Goal: Task Accomplishment & Management: Manage account settings

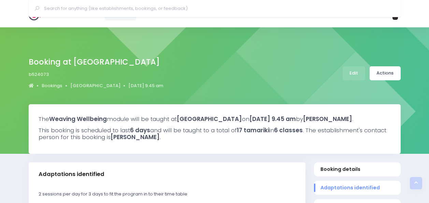
select select "5"
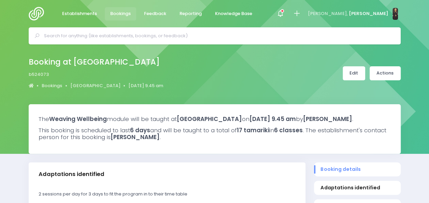
click at [355, 73] on link "Edit" at bounding box center [354, 73] width 23 height 14
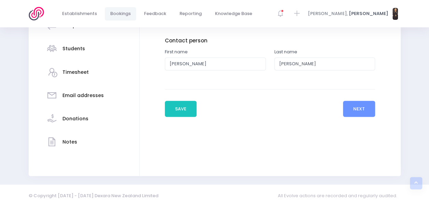
scroll to position [159, 0]
click at [363, 105] on button "Next" at bounding box center [359, 109] width 32 height 16
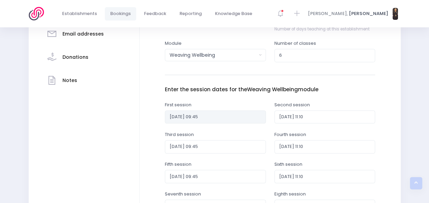
scroll to position [244, 0]
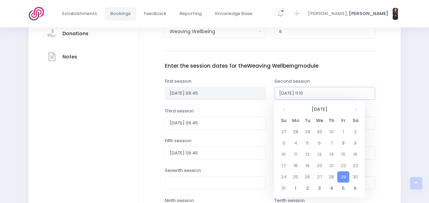
click at [297, 93] on input "2025-08-29 11:10" at bounding box center [324, 93] width 101 height 13
click at [354, 109] on th at bounding box center [355, 108] width 12 height 11
click at [356, 111] on th at bounding box center [355, 108] width 12 height 11
click at [319, 175] on td "29" at bounding box center [319, 176] width 12 height 11
click at [296, 94] on input "2025-08-29 11:10" at bounding box center [324, 93] width 101 height 13
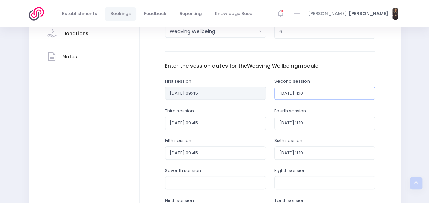
click at [317, 94] on input "2025-10-29 11:10" at bounding box center [324, 93] width 101 height 13
type input "2025-10-29 11:10"
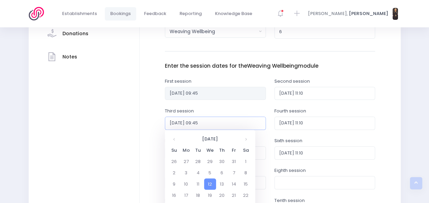
click at [225, 123] on input "2025-11-12 09:45" at bounding box center [215, 122] width 101 height 13
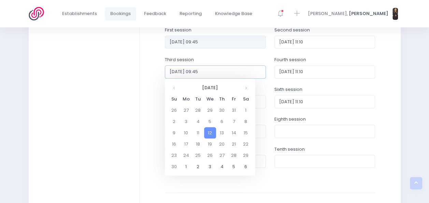
scroll to position [295, 0]
click at [235, 132] on td "14" at bounding box center [234, 132] width 12 height 11
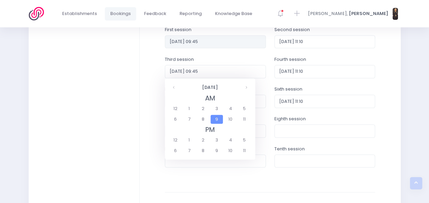
click at [218, 118] on span "9" at bounding box center [217, 119] width 12 height 9
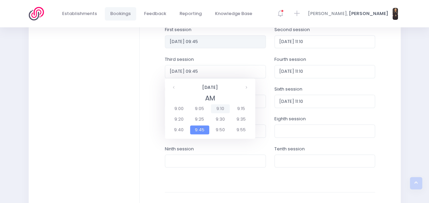
click at [219, 108] on span "9:10" at bounding box center [220, 108] width 19 height 9
type input "2025-11-14 09:10"
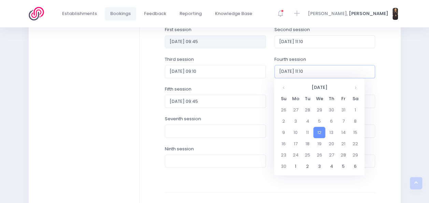
click at [317, 72] on input "2025-11-12 11:10" at bounding box center [324, 71] width 101 height 13
click at [344, 134] on td "14" at bounding box center [343, 132] width 12 height 11
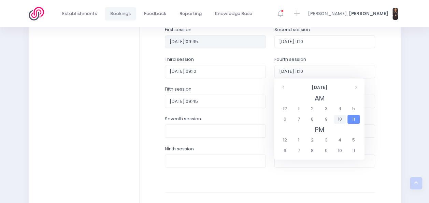
click at [338, 119] on span "10" at bounding box center [340, 119] width 12 height 9
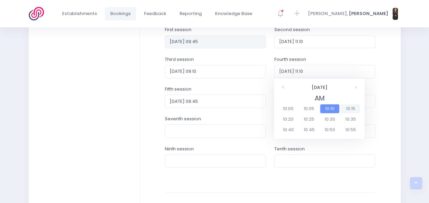
click at [350, 109] on span "10:15" at bounding box center [350, 108] width 19 height 9
type input "2025-11-14 10:15"
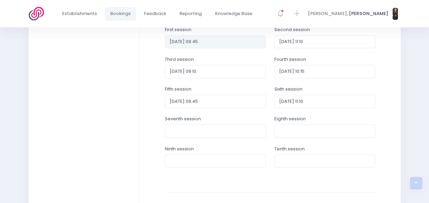
scroll to position [364, 0]
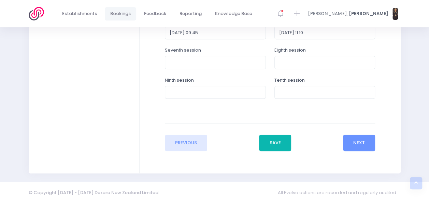
click at [272, 138] on button "Save" at bounding box center [275, 142] width 32 height 16
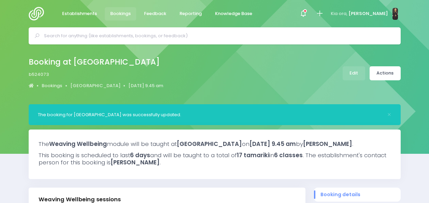
select select "5"
click at [162, 39] on input "text" at bounding box center [217, 36] width 347 height 10
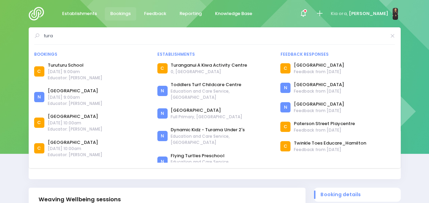
type input "tura"
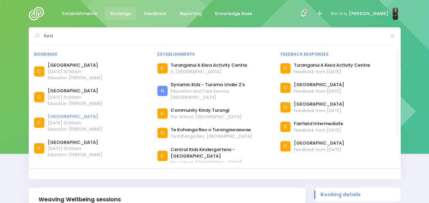
click at [63, 116] on link "[GEOGRAPHIC_DATA]" at bounding box center [75, 116] width 55 height 7
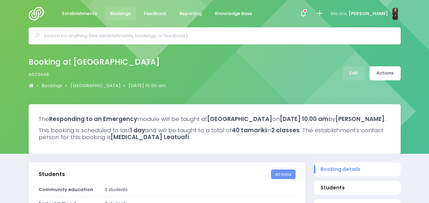
select select "5"
click at [360, 72] on link "Edit" at bounding box center [354, 73] width 23 height 14
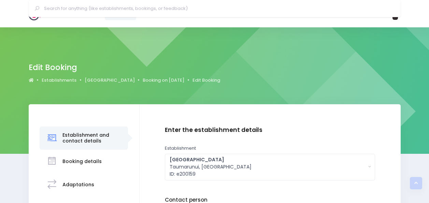
scroll to position [128, 0]
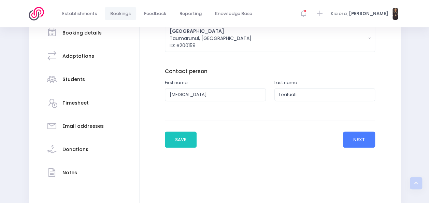
click at [358, 140] on button "Next" at bounding box center [359, 139] width 32 height 16
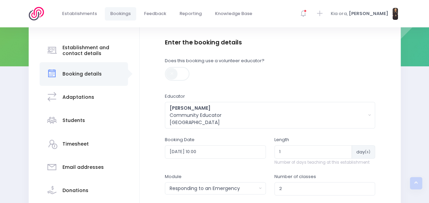
scroll to position [151, 0]
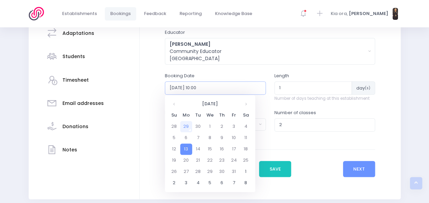
click at [215, 88] on input "2025-10-13 10:00" at bounding box center [215, 87] width 101 height 13
click at [244, 104] on th at bounding box center [246, 103] width 12 height 11
click at [177, 104] on th at bounding box center [174, 103] width 12 height 11
click at [243, 105] on th at bounding box center [246, 103] width 12 height 11
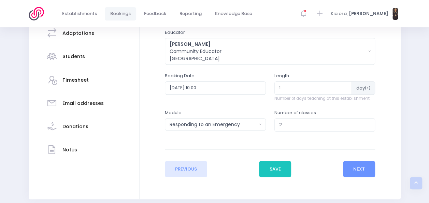
click at [324, 152] on div "Previous Save Next" at bounding box center [270, 163] width 210 height 28
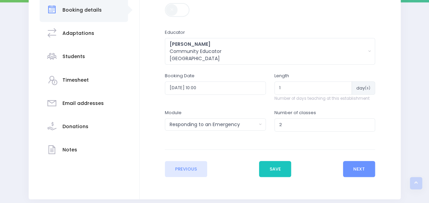
scroll to position [0, 0]
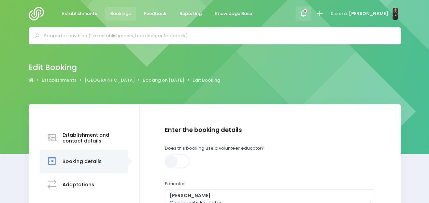
click at [304, 13] on span at bounding box center [302, 13] width 1 height 1
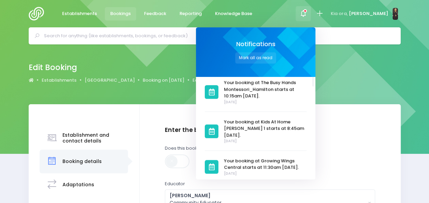
scroll to position [307, 0]
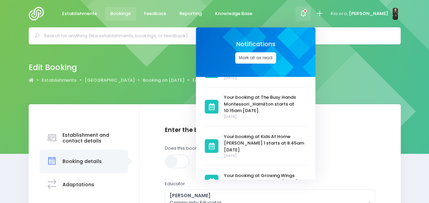
click at [275, 57] on button "Mark all as read" at bounding box center [255, 57] width 41 height 11
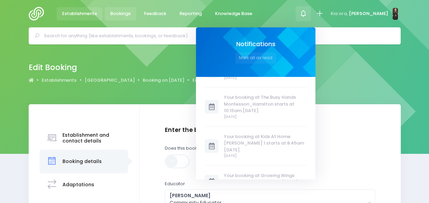
click at [68, 12] on span "Establishments" at bounding box center [79, 13] width 35 height 7
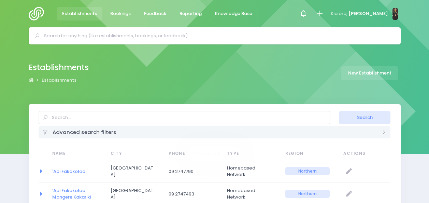
select select "20"
click at [71, 36] on input "text" at bounding box center [217, 36] width 347 height 10
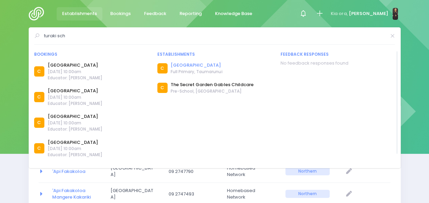
type input "turaki sch"
click at [177, 66] on link "[GEOGRAPHIC_DATA]" at bounding box center [197, 65] width 52 height 7
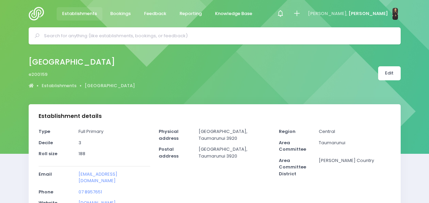
select select "5"
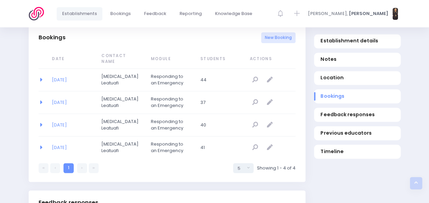
scroll to position [460, 0]
click at [67, 144] on link "[DATE]" at bounding box center [59, 147] width 15 height 6
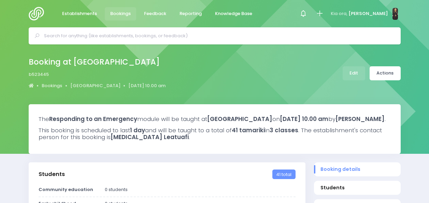
select select "5"
click at [358, 72] on link "Edit" at bounding box center [354, 73] width 23 height 14
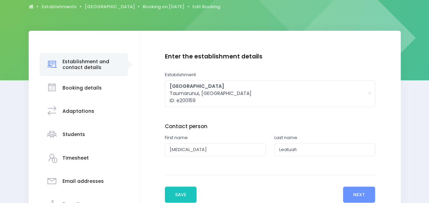
scroll to position [74, 0]
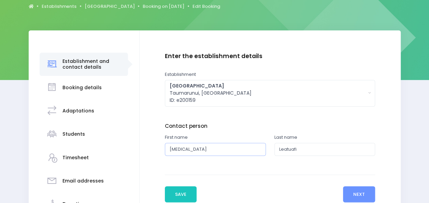
click at [206, 148] on input "Kyra" at bounding box center [215, 149] width 101 height 13
type input "K"
type input "l"
type input "Lousie"
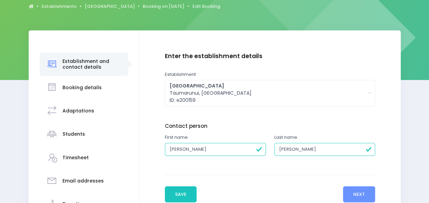
type input "Turner"
click at [256, 114] on div "Enter the establishment details Establishment Select one... 'Api Fakakoloa 'Api…" at bounding box center [270, 111] width 210 height 116
click at [202, 149] on input "Lousie" at bounding box center [215, 149] width 101 height 13
type input "Louise"
click at [356, 192] on button "Next" at bounding box center [359, 194] width 32 height 16
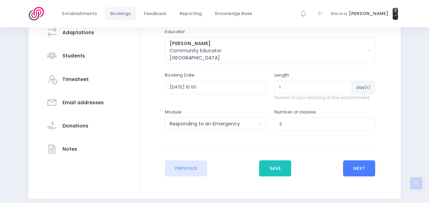
scroll to position [152, 0]
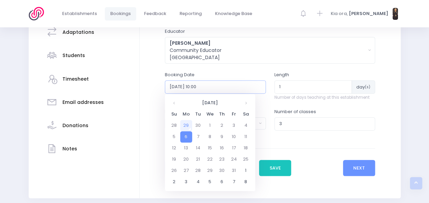
click at [226, 88] on input "2025-10-06 10:00" at bounding box center [215, 86] width 101 height 13
click at [186, 159] on td "20" at bounding box center [186, 159] width 12 height 11
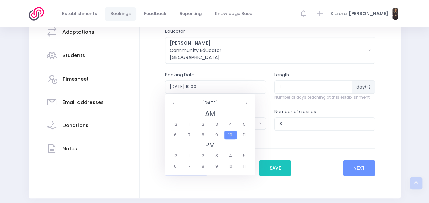
click at [230, 134] on span "10" at bounding box center [230, 134] width 12 height 9
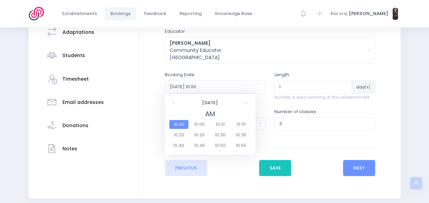
click at [179, 123] on span "10:00" at bounding box center [178, 124] width 19 height 9
type input "2025-10-20 10:00"
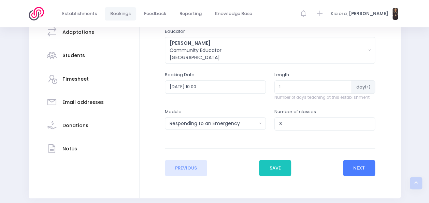
click at [355, 166] on button "Next" at bounding box center [359, 168] width 32 height 16
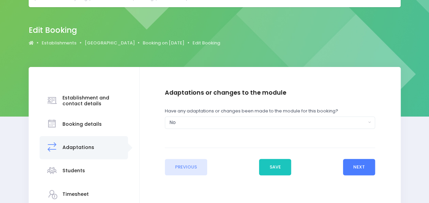
scroll to position [38, 0]
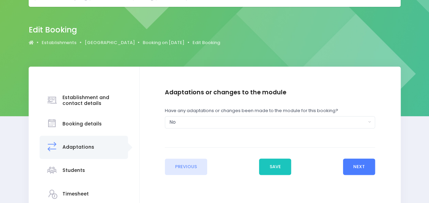
click at [357, 165] on button "Next" at bounding box center [359, 166] width 32 height 16
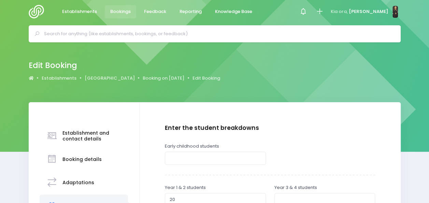
scroll to position [0, 0]
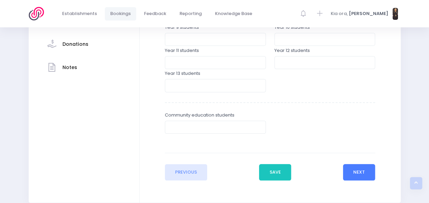
click at [358, 170] on button "Next" at bounding box center [359, 172] width 32 height 16
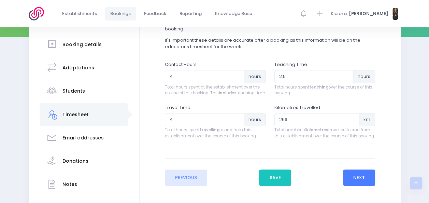
scroll to position [117, 0]
click at [359, 181] on button "Next" at bounding box center [359, 177] width 32 height 16
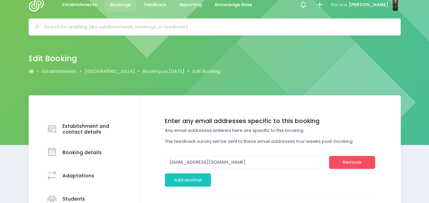
scroll to position [0, 0]
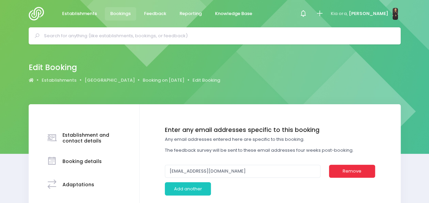
click at [349, 171] on button "Remove" at bounding box center [352, 170] width 46 height 13
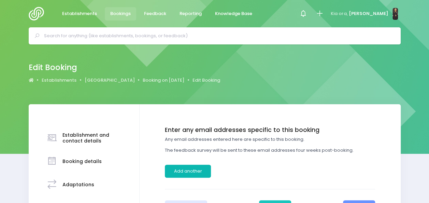
click at [195, 169] on button "Add another" at bounding box center [188, 170] width 46 height 13
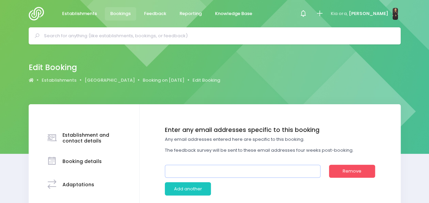
click at [198, 173] on input "email" at bounding box center [243, 170] width 156 height 13
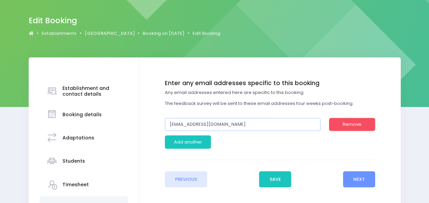
scroll to position [47, 0]
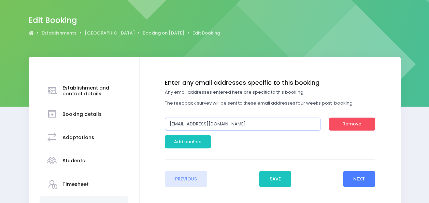
type input "[EMAIL_ADDRESS][DOMAIN_NAME]"
click at [357, 177] on button "Next" at bounding box center [359, 179] width 32 height 16
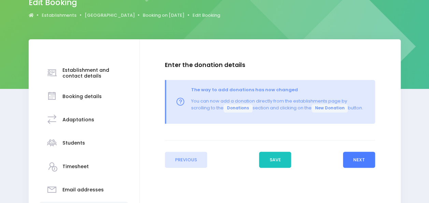
scroll to position [65, 0]
click at [361, 159] on button "Next" at bounding box center [359, 159] width 32 height 16
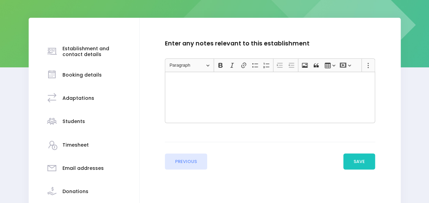
scroll to position [87, 0]
click at [361, 159] on button "Save" at bounding box center [359, 161] width 32 height 16
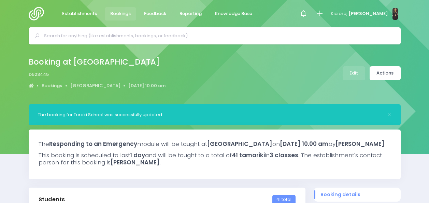
select select "5"
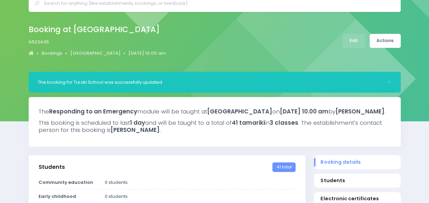
scroll to position [33, 0]
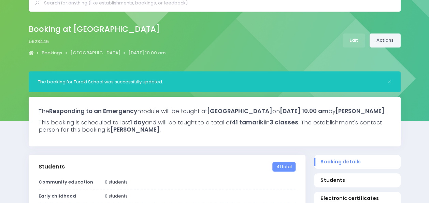
click at [389, 38] on link "Actions" at bounding box center [385, 40] width 31 height 14
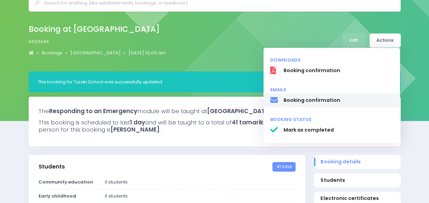
click at [324, 100] on span "Booking confirmation" at bounding box center [338, 100] width 110 height 7
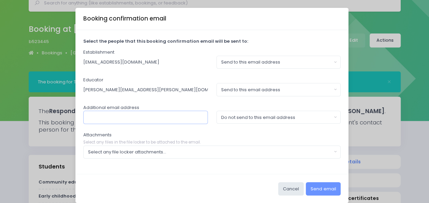
click at [175, 123] on input "text" at bounding box center [145, 117] width 125 height 13
type input "[EMAIL_ADDRESS][DOMAIN_NAME]"
click at [249, 115] on div "Do not send to this email address" at bounding box center [276, 117] width 111 height 7
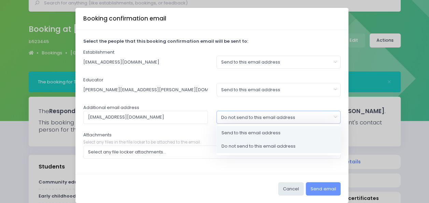
click at [246, 130] on span "Send to this email address" at bounding box center [250, 132] width 59 height 7
select select "send"
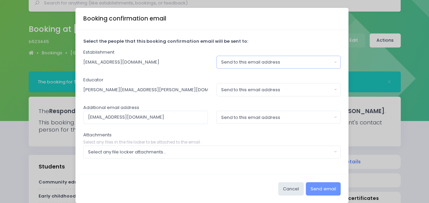
click at [327, 61] on div "Send to this email address" at bounding box center [276, 62] width 111 height 7
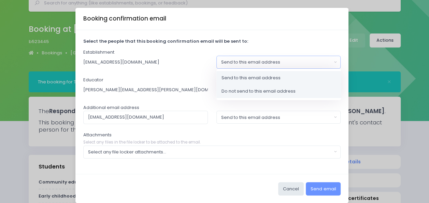
click at [301, 91] on link "Do not send to this email address" at bounding box center [278, 91] width 125 height 14
select select "no_email"
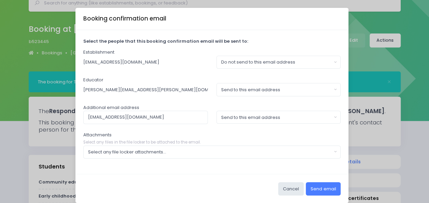
click at [328, 187] on button "Send email" at bounding box center [323, 188] width 35 height 13
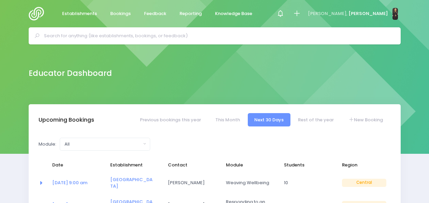
select select "5"
click at [156, 36] on input "text" at bounding box center [217, 36] width 347 height 10
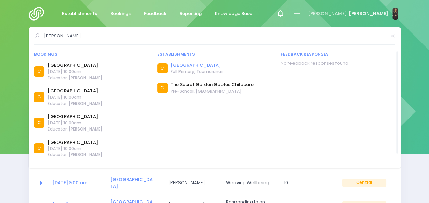
type input "[PERSON_NAME]"
click at [190, 66] on link "[GEOGRAPHIC_DATA]" at bounding box center [197, 65] width 52 height 7
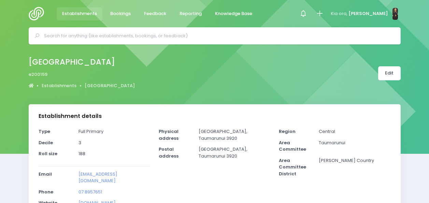
select select "5"
click at [386, 70] on link "Edit" at bounding box center [389, 73] width 23 height 14
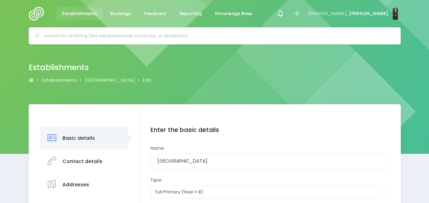
scroll to position [124, 0]
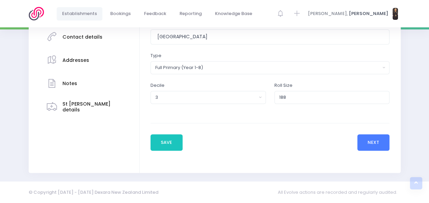
click at [372, 139] on button "Next" at bounding box center [373, 142] width 32 height 16
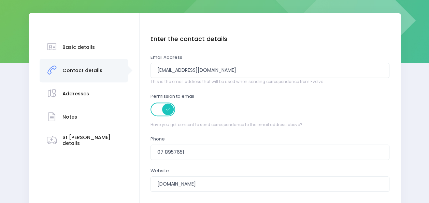
scroll to position [96, 0]
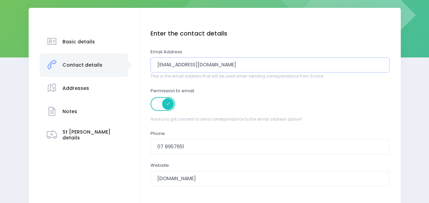
click at [264, 63] on input "[EMAIL_ADDRESS][DOMAIN_NAME]" at bounding box center [269, 64] width 239 height 15
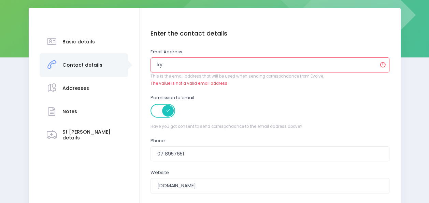
type input "k"
type input "[EMAIL_ADDRESS][DOMAIN_NAME]"
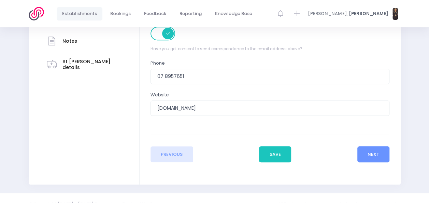
scroll to position [178, 0]
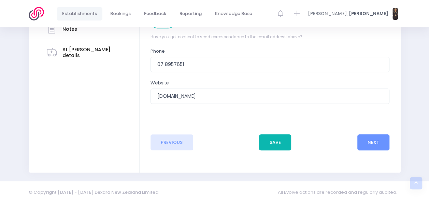
click at [269, 142] on button "Save" at bounding box center [275, 142] width 32 height 16
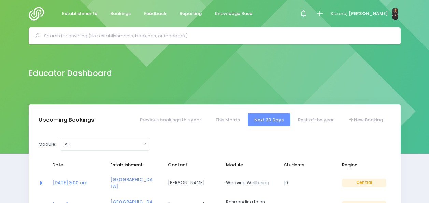
select select "5"
click at [121, 38] on input "text" at bounding box center [217, 36] width 347 height 10
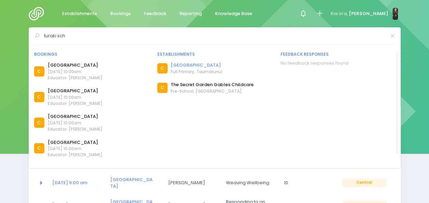
type input "turaki sch"
click at [179, 65] on link "[GEOGRAPHIC_DATA]" at bounding box center [197, 65] width 52 height 7
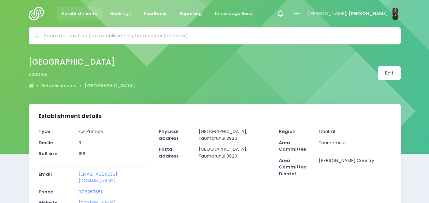
select select "5"
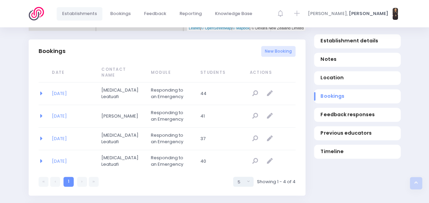
scroll to position [446, 0]
click at [67, 134] on link "20/10/2025" at bounding box center [59, 137] width 15 height 6
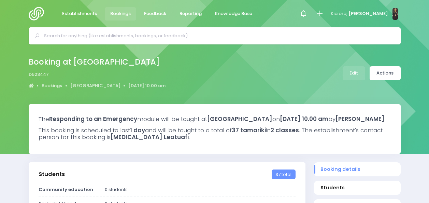
select select "5"
click at [357, 73] on link "Edit" at bounding box center [354, 73] width 23 height 14
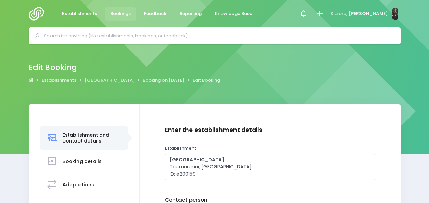
scroll to position [163, 0]
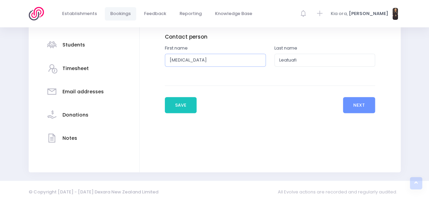
click at [214, 63] on input "Kyra" at bounding box center [215, 60] width 101 height 13
type input "K"
type input "Louise"
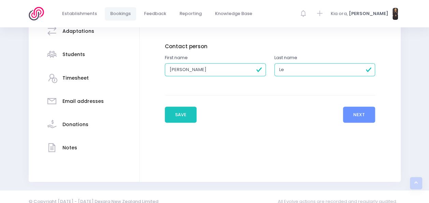
type input "L"
type input "Turner"
click at [358, 113] on button "Next" at bounding box center [359, 114] width 32 height 16
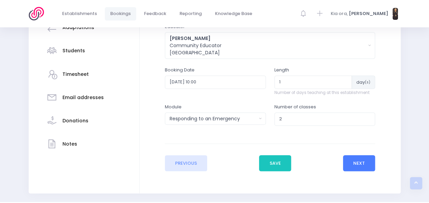
scroll to position [165, 0]
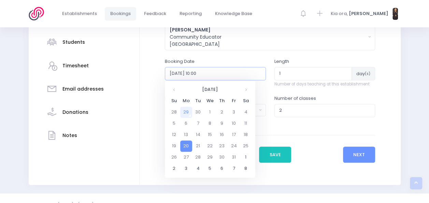
click at [234, 74] on input "2025-10-20 10:00" at bounding box center [215, 73] width 101 height 13
click at [244, 91] on th at bounding box center [246, 89] width 12 height 11
click at [187, 122] on td "3" at bounding box center [186, 123] width 12 height 11
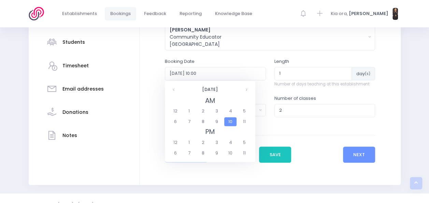
click at [230, 119] on span "10" at bounding box center [230, 121] width 12 height 9
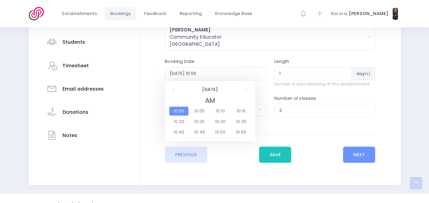
click at [183, 110] on span "10:00" at bounding box center [178, 110] width 19 height 9
type input "2025-11-03 10:00"
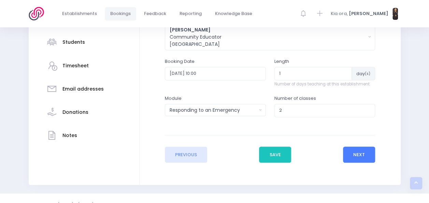
click at [355, 150] on button "Next" at bounding box center [359, 154] width 32 height 16
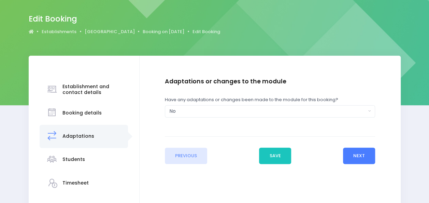
scroll to position [49, 0]
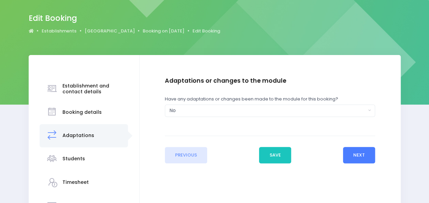
click at [357, 155] on button "Next" at bounding box center [359, 155] width 32 height 16
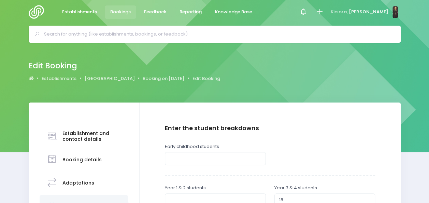
scroll to position [0, 0]
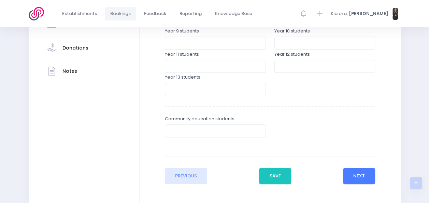
click at [356, 172] on button "Next" at bounding box center [359, 176] width 32 height 16
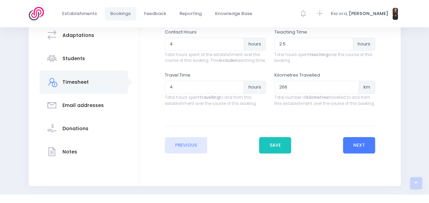
scroll to position [149, 0]
click at [357, 152] on button "Next" at bounding box center [359, 144] width 32 height 16
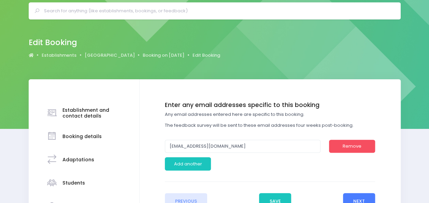
scroll to position [25, 0]
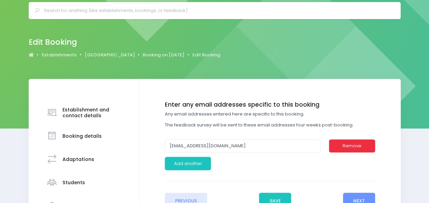
click at [346, 147] on button "Remove" at bounding box center [352, 145] width 46 height 13
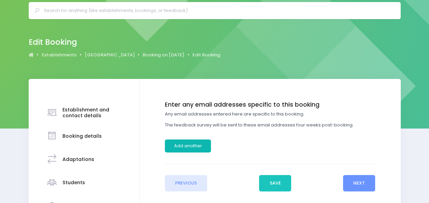
click at [200, 144] on button "Add another" at bounding box center [188, 145] width 46 height 13
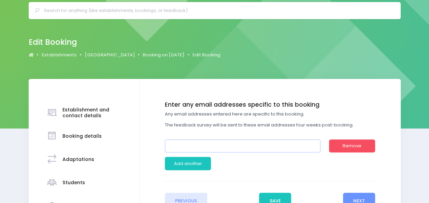
click at [200, 144] on input "email" at bounding box center [243, 145] width 156 height 13
type input "[EMAIL_ADDRESS][DOMAIN_NAME]"
click at [352, 196] on button "Next" at bounding box center [359, 200] width 32 height 16
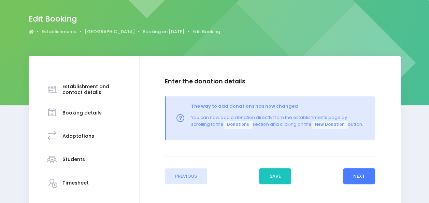
scroll to position [51, 0]
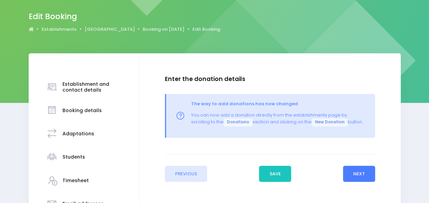
click at [358, 174] on button "Next" at bounding box center [359, 173] width 32 height 16
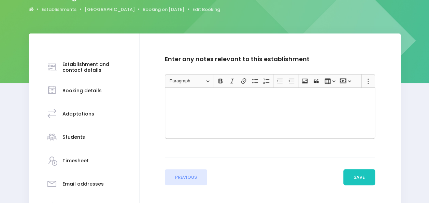
scroll to position [71, 0]
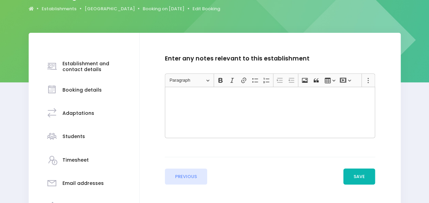
click at [358, 173] on button "Save" at bounding box center [359, 176] width 32 height 16
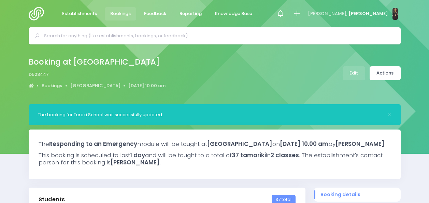
select select "5"
select select
click at [390, 75] on link "Actions" at bounding box center [385, 73] width 31 height 14
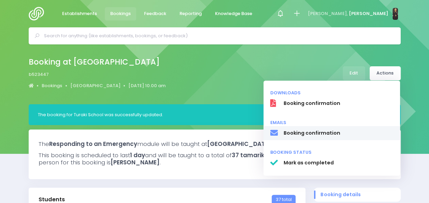
click at [326, 131] on span "Booking confirmation" at bounding box center [338, 132] width 110 height 7
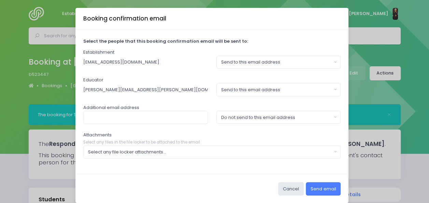
click at [313, 186] on button "Send email" at bounding box center [323, 188] width 35 height 13
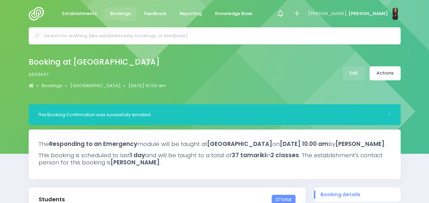
select select "5"
click at [93, 85] on link "[GEOGRAPHIC_DATA]" at bounding box center [95, 85] width 50 height 7
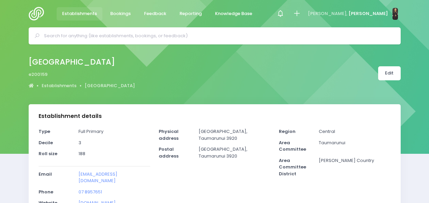
select select "5"
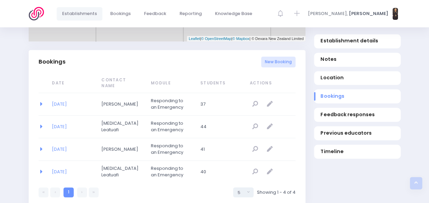
scroll to position [436, 0]
click at [63, 168] on link "[DATE]" at bounding box center [59, 171] width 15 height 6
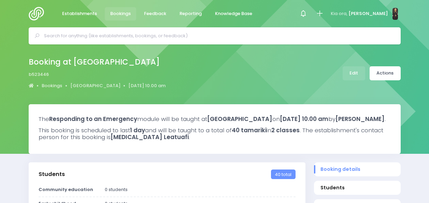
select select "5"
click at [351, 70] on link "Edit" at bounding box center [354, 73] width 23 height 14
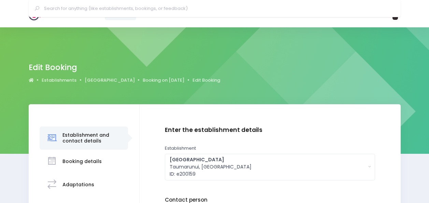
scroll to position [112, 0]
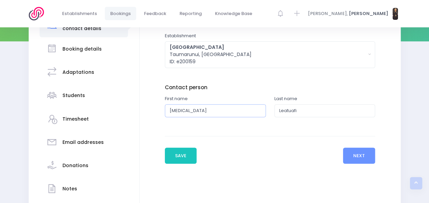
click at [237, 115] on input "[MEDICAL_DATA]" at bounding box center [215, 110] width 101 height 13
type input "K"
type input "[PERSON_NAME]"
click at [320, 109] on input "Leatuafi" at bounding box center [324, 110] width 101 height 13
type input "L"
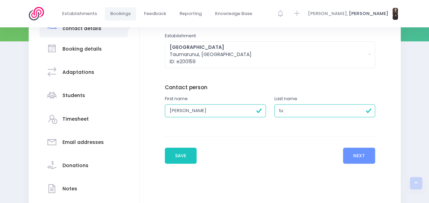
type input "[PERSON_NAME]"
click at [356, 149] on button "Next" at bounding box center [359, 155] width 32 height 16
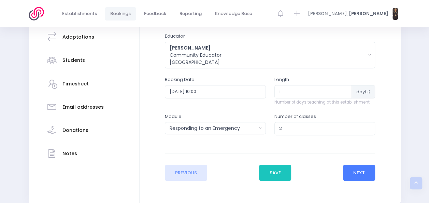
scroll to position [149, 0]
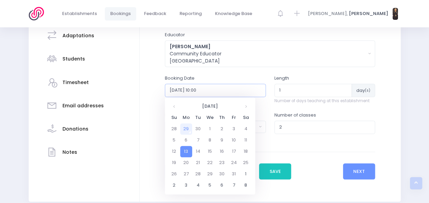
click at [230, 86] on input "2025-10-13 10:00" at bounding box center [215, 90] width 101 height 13
click at [245, 105] on th at bounding box center [246, 106] width 12 height 11
click at [186, 151] on td "10" at bounding box center [186, 151] width 12 height 11
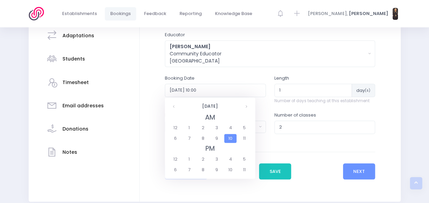
click at [227, 138] on span "10" at bounding box center [230, 138] width 12 height 9
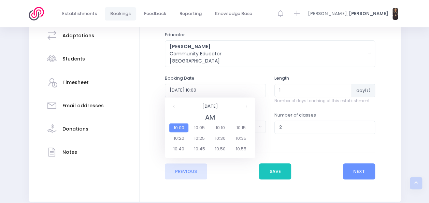
click at [183, 128] on span "10:00" at bounding box center [178, 127] width 19 height 9
type input "2025-11-10 10:00"
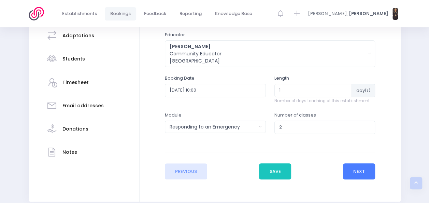
click at [353, 172] on button "Next" at bounding box center [359, 171] width 32 height 16
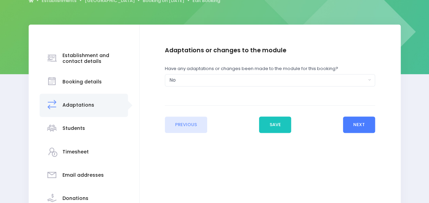
scroll to position [80, 0]
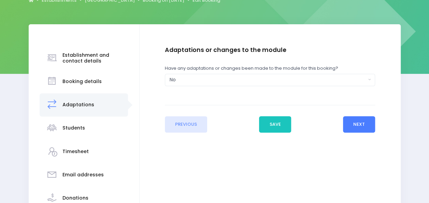
click at [359, 125] on button "Next" at bounding box center [359, 124] width 32 height 16
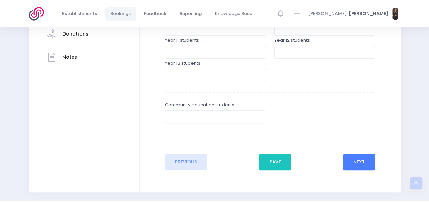
click at [354, 161] on button "Next" at bounding box center [359, 162] width 32 height 16
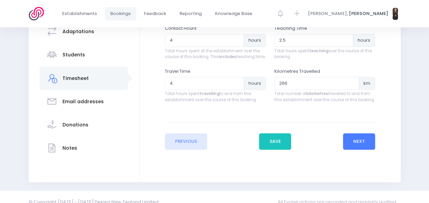
scroll to position [163, 0]
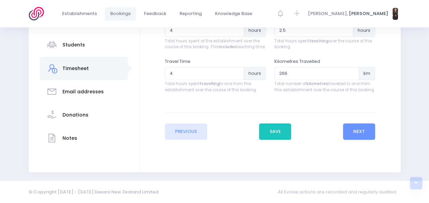
click at [380, 110] on div "Enter the establishment details Establishment Select one... 'Api Fakakoloa 'Api…" at bounding box center [269, 51] width 247 height 176
click at [89, 91] on h3 "Email addresses" at bounding box center [82, 92] width 41 height 6
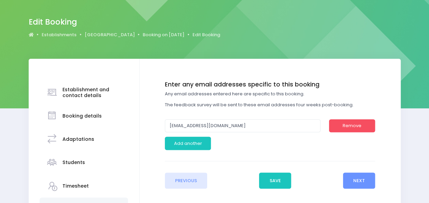
scroll to position [0, 0]
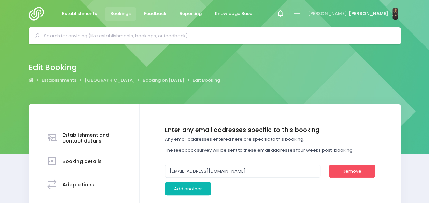
click at [203, 186] on button "Add another" at bounding box center [188, 188] width 46 height 13
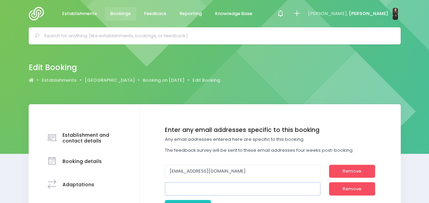
click at [203, 186] on input "email" at bounding box center [243, 188] width 156 height 13
type input "[EMAIL_ADDRESS][DOMAIN_NAME]"
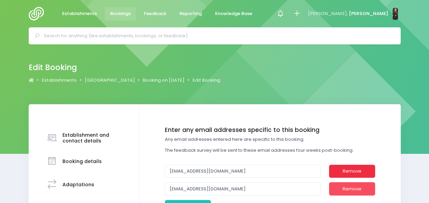
click at [360, 171] on button "Remove" at bounding box center [352, 170] width 46 height 13
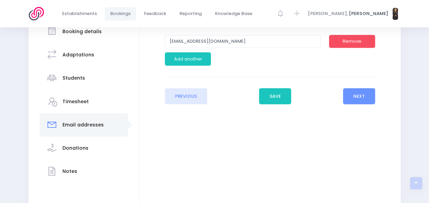
scroll to position [130, 0]
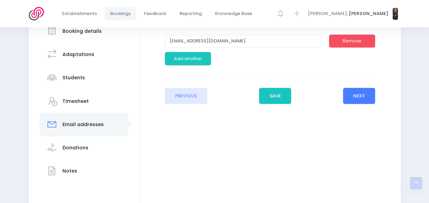
click at [360, 97] on button "Next" at bounding box center [359, 96] width 32 height 16
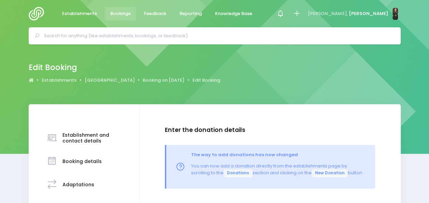
scroll to position [47, 0]
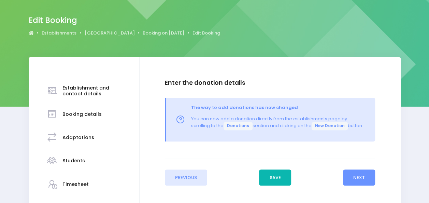
click at [276, 173] on button "Save" at bounding box center [275, 177] width 32 height 16
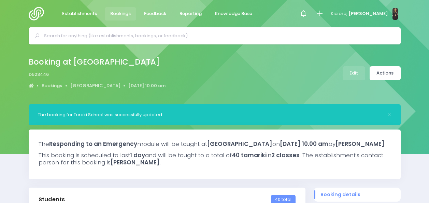
select select "5"
select select
click at [381, 73] on link "Actions" at bounding box center [385, 73] width 31 height 14
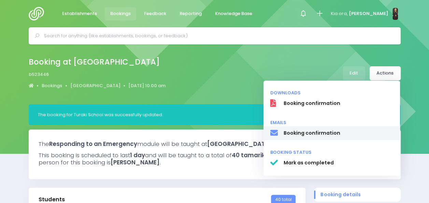
click at [322, 136] on span "Booking confirmation" at bounding box center [338, 132] width 110 height 7
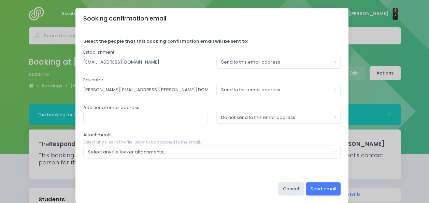
click at [320, 188] on button "Send email" at bounding box center [323, 188] width 35 height 13
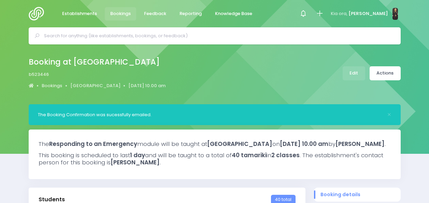
select select "5"
click at [90, 85] on link "[GEOGRAPHIC_DATA]" at bounding box center [95, 85] width 50 height 7
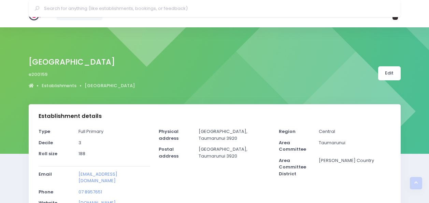
select select "5"
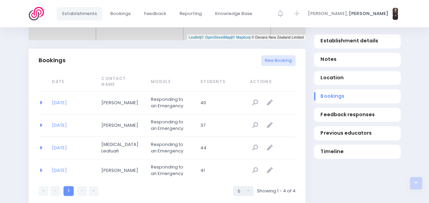
scroll to position [442, 0]
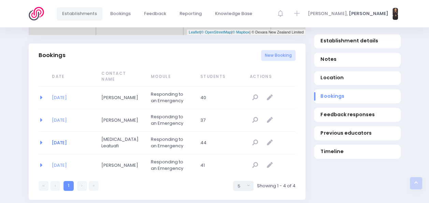
click at [61, 139] on link "[DATE]" at bounding box center [59, 142] width 15 height 6
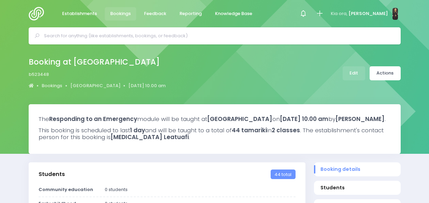
select select "5"
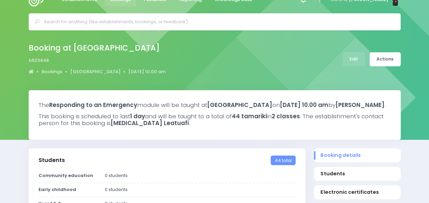
scroll to position [14, 0]
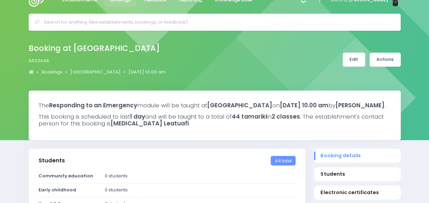
click at [358, 58] on link "Edit" at bounding box center [354, 60] width 23 height 14
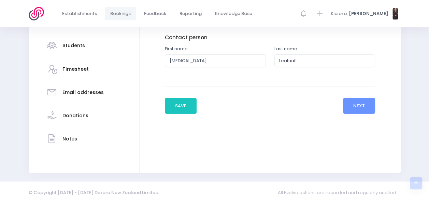
scroll to position [162, 0]
click at [226, 65] on input "[MEDICAL_DATA]" at bounding box center [215, 60] width 101 height 13
type input "K"
type input "[PERSON_NAME]"
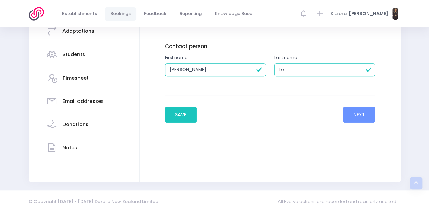
type input "L"
type input "Turner"
click at [356, 111] on button "Next" at bounding box center [359, 114] width 32 height 16
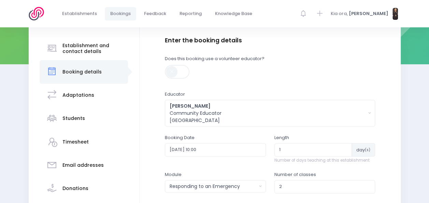
scroll to position [177, 0]
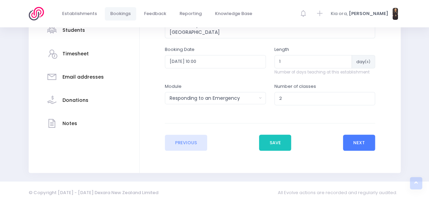
click at [363, 140] on button "Next" at bounding box center [359, 142] width 32 height 16
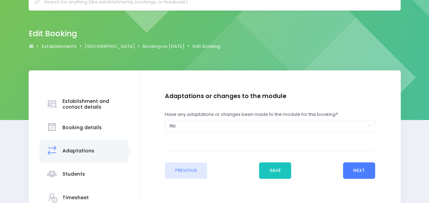
scroll to position [34, 0]
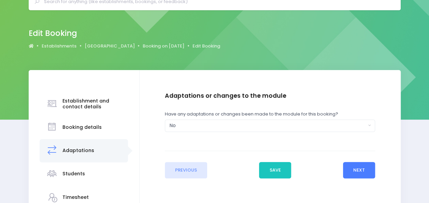
click at [359, 170] on button "Next" at bounding box center [359, 170] width 32 height 16
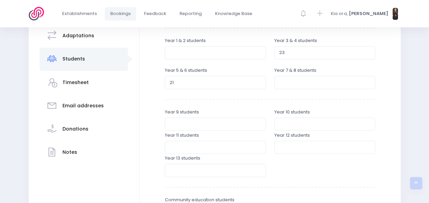
scroll to position [197, 0]
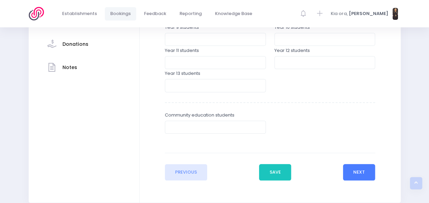
click at [350, 173] on button "Next" at bounding box center [359, 172] width 32 height 16
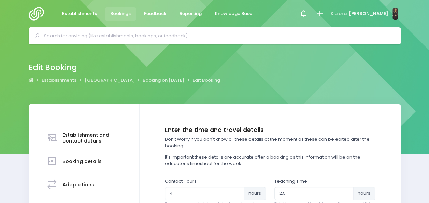
scroll to position [163, 0]
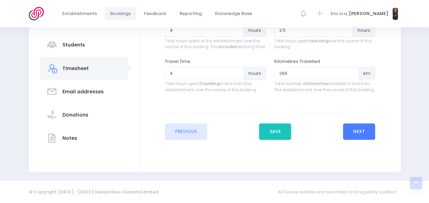
click at [362, 135] on button "Next" at bounding box center [359, 131] width 32 height 16
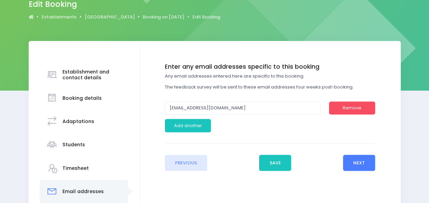
scroll to position [63, 0]
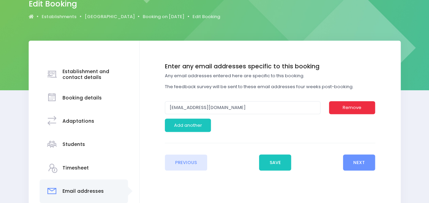
click at [347, 107] on button "Remove" at bounding box center [352, 107] width 46 height 13
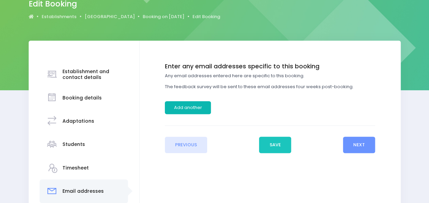
click at [195, 106] on button "Add another" at bounding box center [188, 107] width 46 height 13
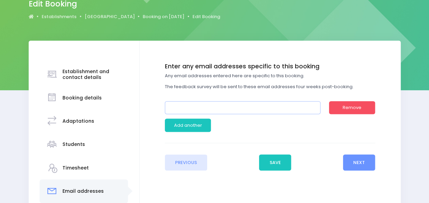
click at [197, 107] on input "email" at bounding box center [243, 107] width 156 height 13
type input "[EMAIL_ADDRESS][DOMAIN_NAME]"
click at [279, 162] on button "Save" at bounding box center [275, 162] width 32 height 16
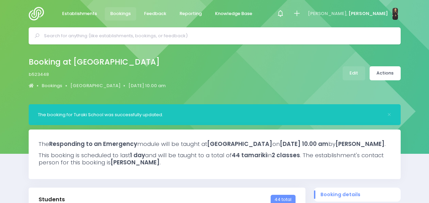
select select "5"
click at [383, 70] on link "Actions" at bounding box center [385, 73] width 31 height 14
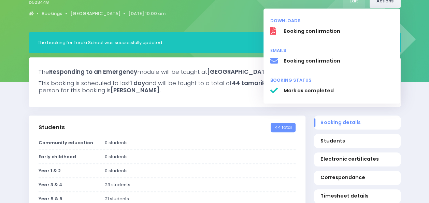
scroll to position [78, 0]
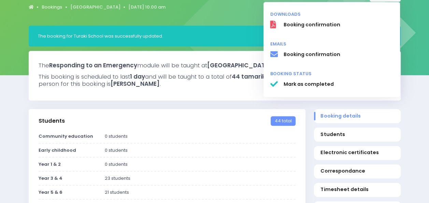
click at [223, 118] on div "Students 44 total" at bounding box center [167, 121] width 277 height 24
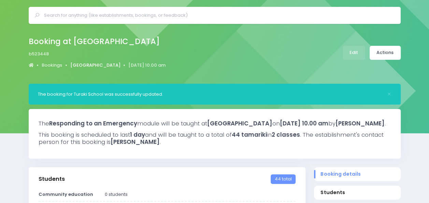
scroll to position [20, 0]
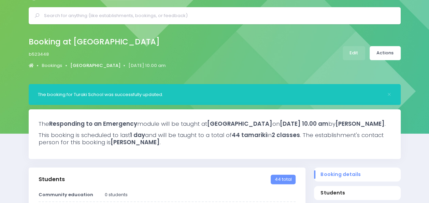
click at [93, 63] on link "[GEOGRAPHIC_DATA]" at bounding box center [95, 65] width 50 height 7
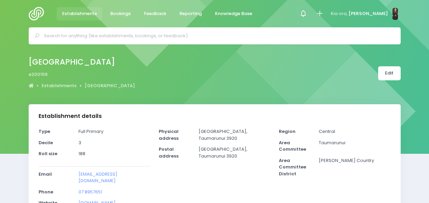
select select "5"
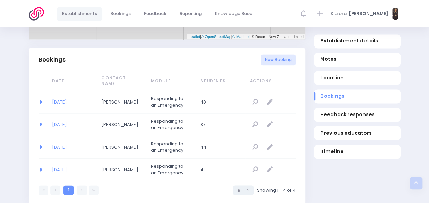
scroll to position [438, 0]
click at [59, 143] on link "03/11/2025" at bounding box center [59, 146] width 15 height 6
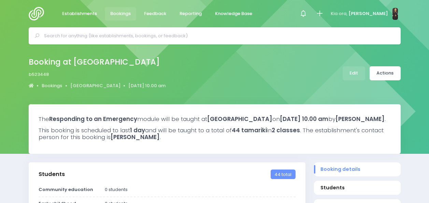
select select "5"
click at [352, 71] on link "Edit" at bounding box center [354, 73] width 23 height 14
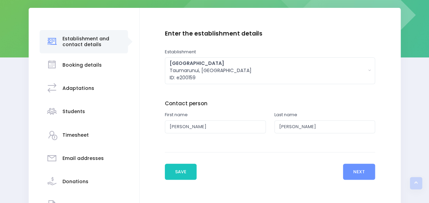
scroll to position [88, 0]
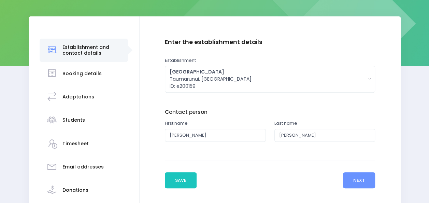
click at [90, 68] on div "Booking details" at bounding box center [81, 73] width 39 height 17
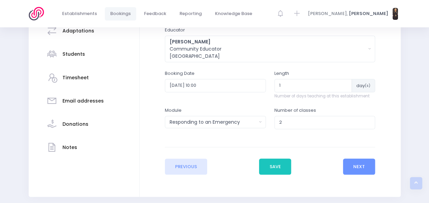
scroll to position [177, 0]
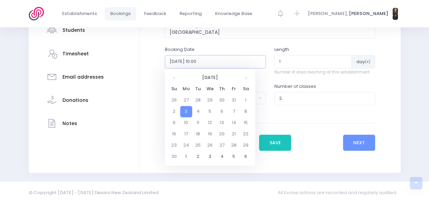
click at [234, 62] on input "2025-11-03 10:00" at bounding box center [215, 61] width 101 height 13
click at [185, 135] on td "17" at bounding box center [186, 133] width 12 height 11
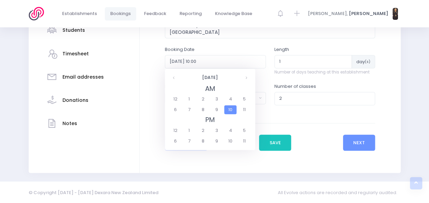
click at [227, 109] on span "10" at bounding box center [230, 109] width 12 height 9
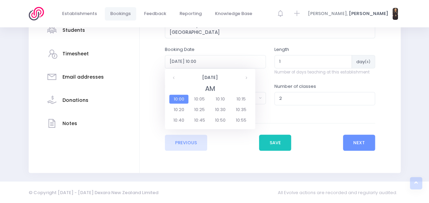
click at [177, 99] on span "10:00" at bounding box center [178, 99] width 19 height 9
type input "2025-11-17 10:00"
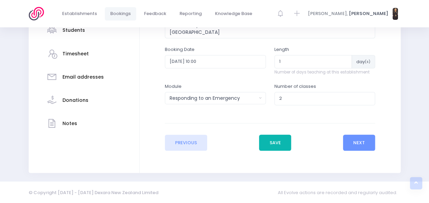
click at [271, 141] on button "Save" at bounding box center [275, 142] width 32 height 16
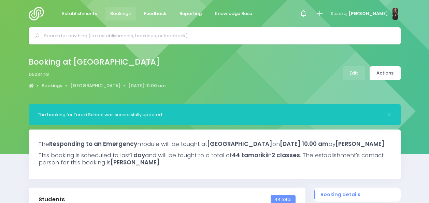
select select "5"
select select
click at [380, 72] on link "Actions" at bounding box center [385, 73] width 31 height 14
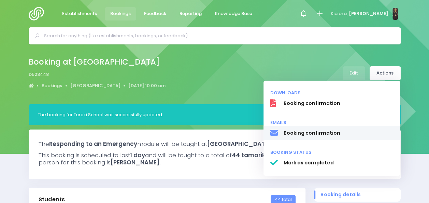
click at [303, 136] on span "Booking confirmation" at bounding box center [338, 132] width 110 height 7
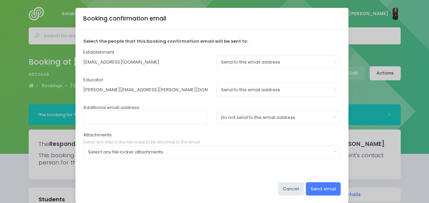
click at [318, 187] on button "Send email" at bounding box center [323, 188] width 35 height 13
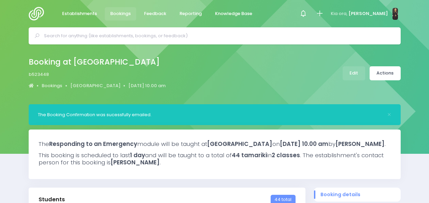
select select "5"
